Goal: Task Accomplishment & Management: Use online tool/utility

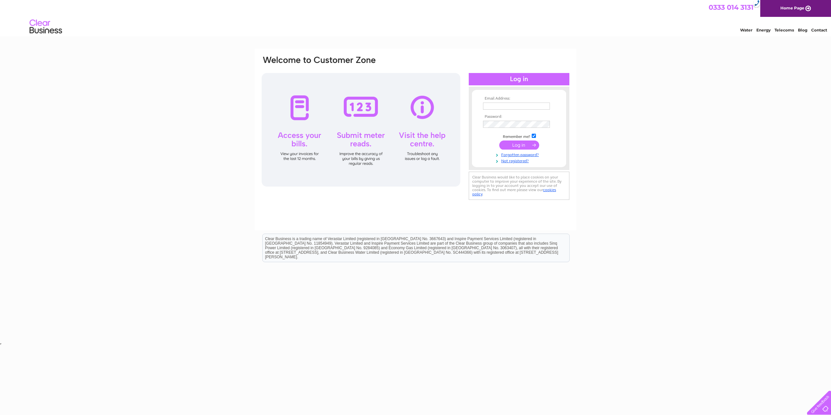
type input "staceyadie@purdieworldwide.co.uk"
click at [516, 145] on input "submit" at bounding box center [519, 144] width 40 height 9
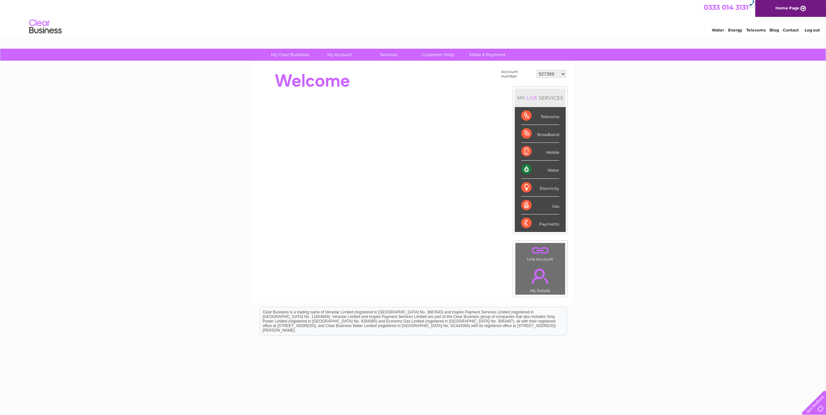
click at [552, 171] on div "Water" at bounding box center [540, 170] width 38 height 18
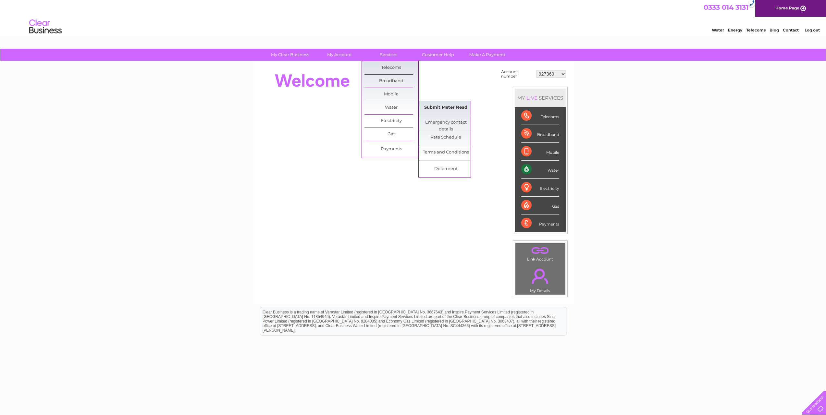
click at [444, 109] on link "Submit Meter Read" at bounding box center [446, 107] width 54 height 13
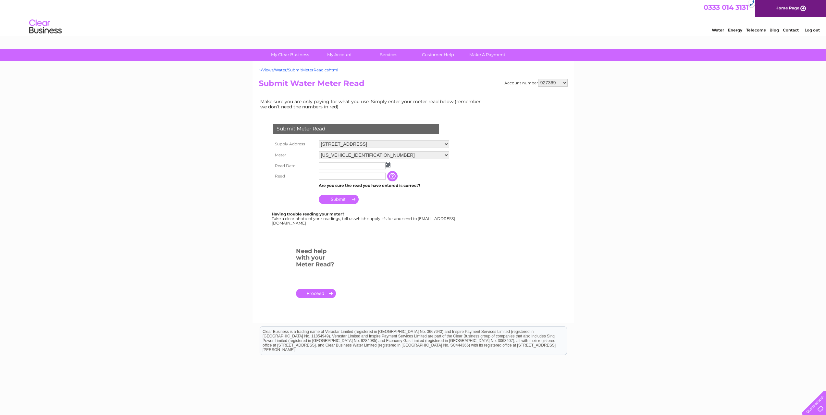
click at [365, 144] on select "[STREET_ADDRESS][GEOGRAPHIC_DATA][STREET_ADDRESS]" at bounding box center [384, 144] width 130 height 8
click at [345, 165] on input "text" at bounding box center [352, 166] width 67 height 7
click at [389, 167] on img at bounding box center [388, 165] width 5 height 5
click at [356, 221] on link "27" at bounding box center [355, 222] width 10 height 6
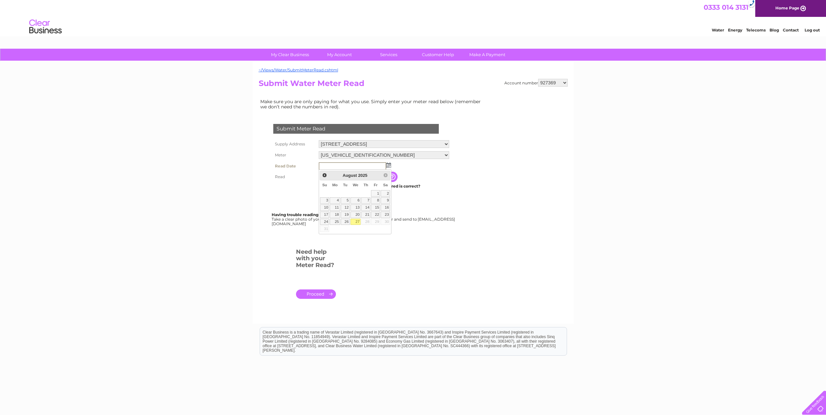
type input "[DATE]"
click at [337, 178] on input "text" at bounding box center [352, 176] width 67 height 7
type input "02813"
click at [341, 201] on input "Submit" at bounding box center [339, 199] width 40 height 9
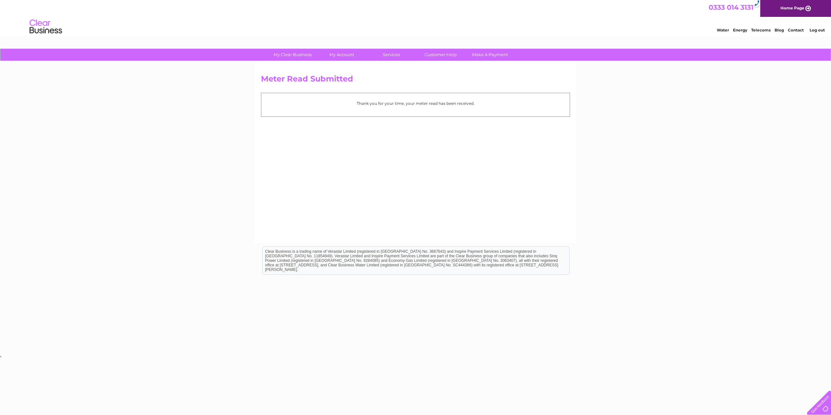
click at [818, 30] on link "Log out" at bounding box center [816, 30] width 15 height 5
